Goal: Information Seeking & Learning: Learn about a topic

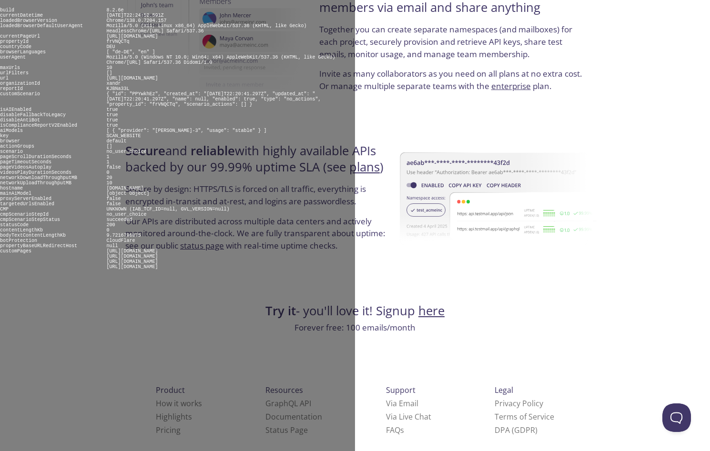
scroll to position [1727, 0]
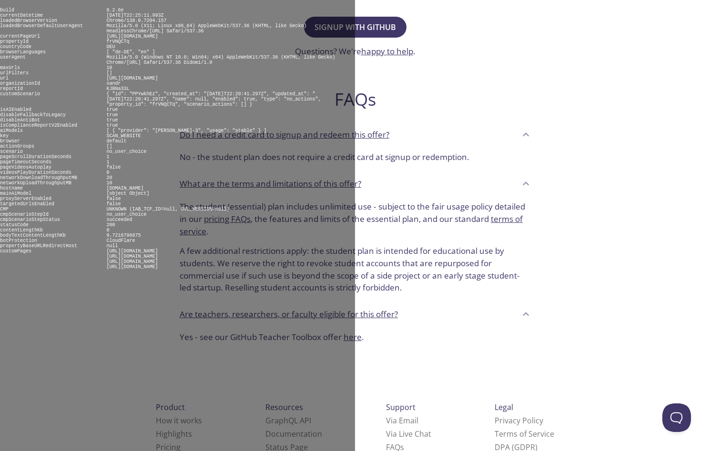
scroll to position [315, 0]
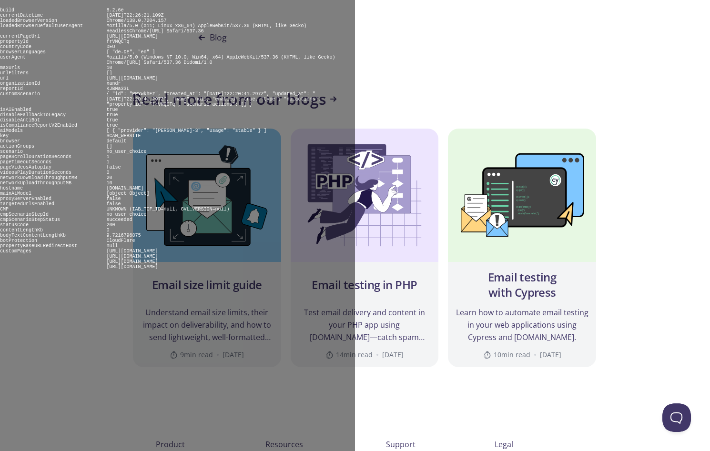
scroll to position [924, 0]
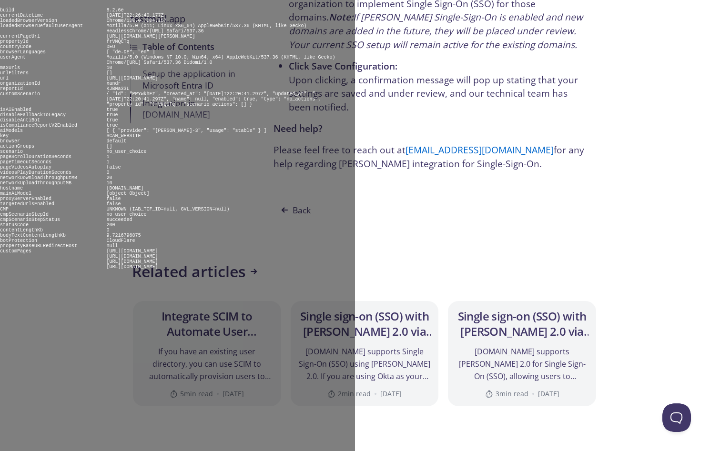
scroll to position [2093, 0]
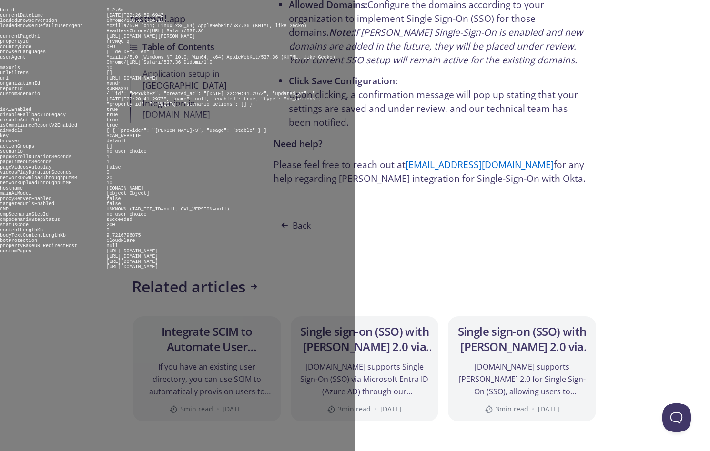
scroll to position [1938, 0]
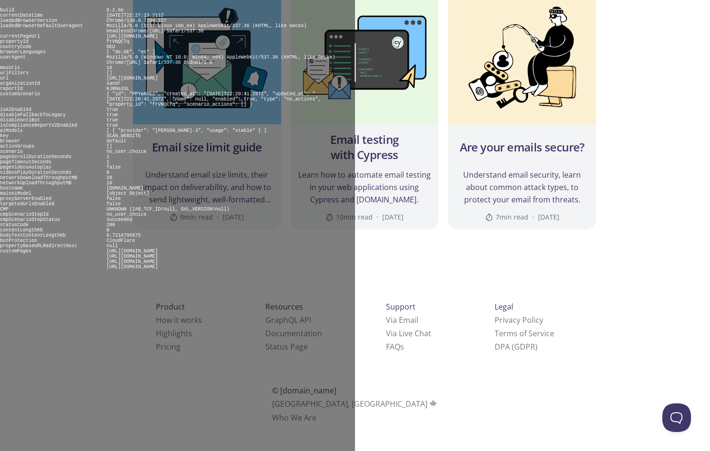
scroll to position [9785, 0]
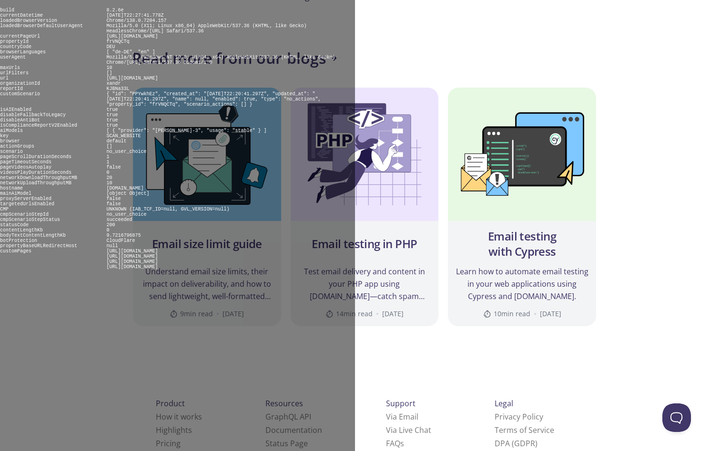
scroll to position [3871, 0]
